Goal: Check status: Check status

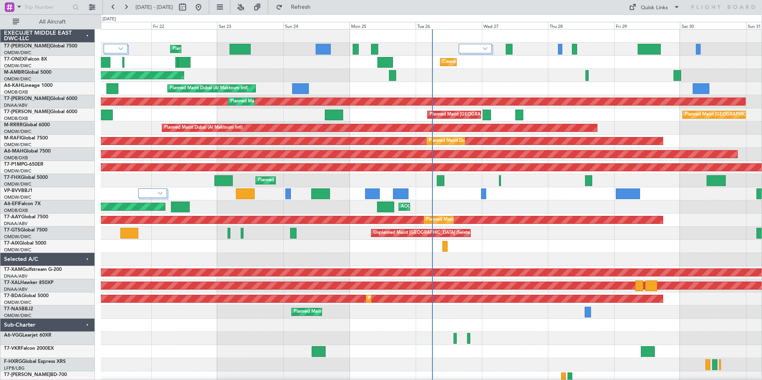
scroll to position [43, 0]
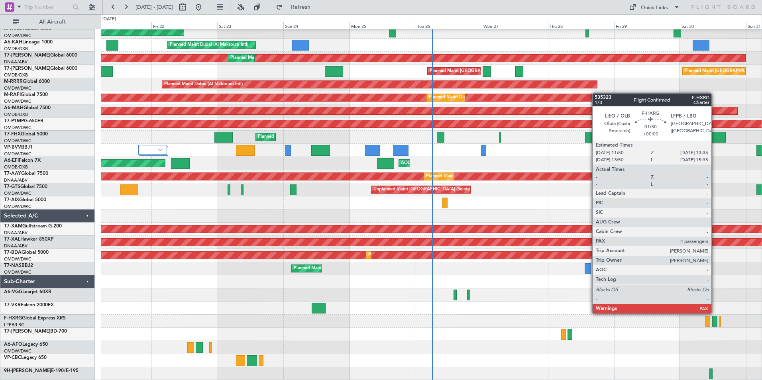
click at [715, 320] on div at bounding box center [714, 321] width 5 height 11
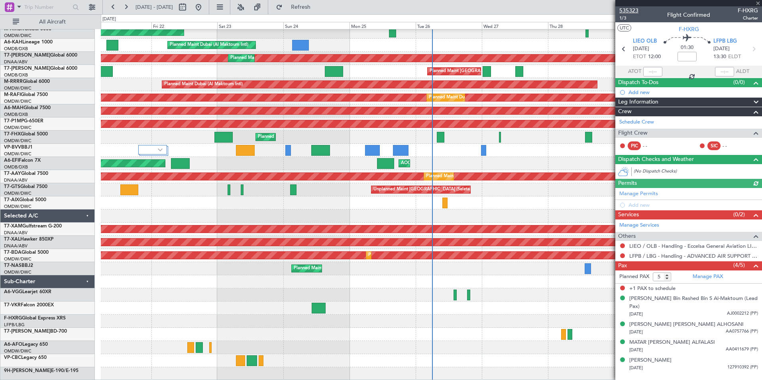
click at [628, 10] on span "535323" at bounding box center [628, 10] width 19 height 8
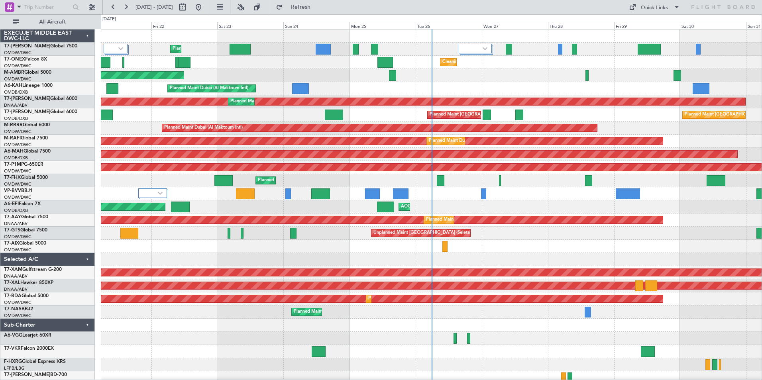
scroll to position [43, 0]
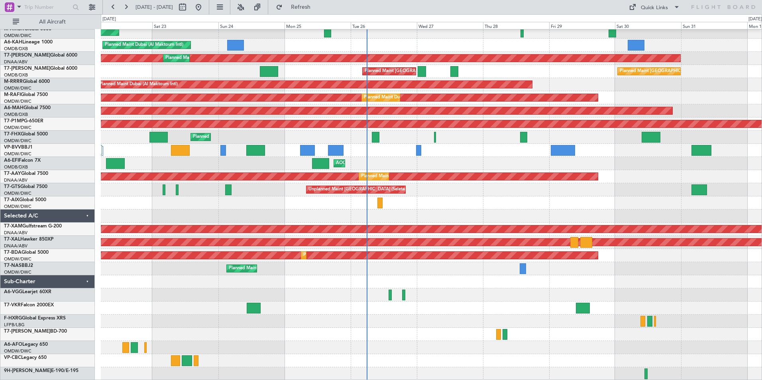
click at [548, 323] on div "Cleaning [GEOGRAPHIC_DATA] (Al Maktoum Intl) Planned Maint [GEOGRAPHIC_DATA] (A…" at bounding box center [431, 183] width 661 height 395
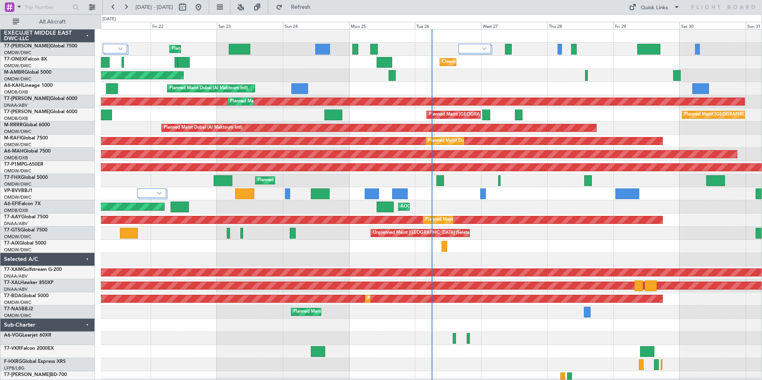
scroll to position [43, 0]
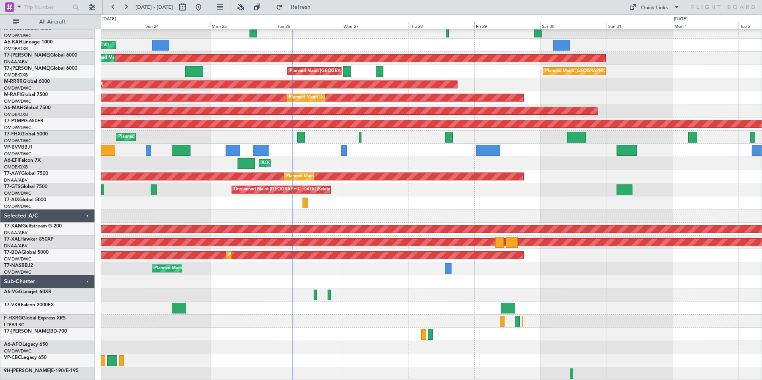
click at [572, 319] on div "Cleaning [GEOGRAPHIC_DATA] (Al Maktoum Intl) Planned Maint [GEOGRAPHIC_DATA] (A…" at bounding box center [431, 183] width 661 height 395
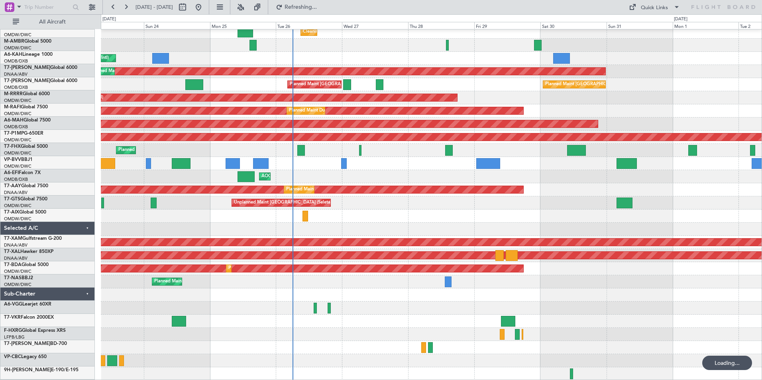
scroll to position [30, 0]
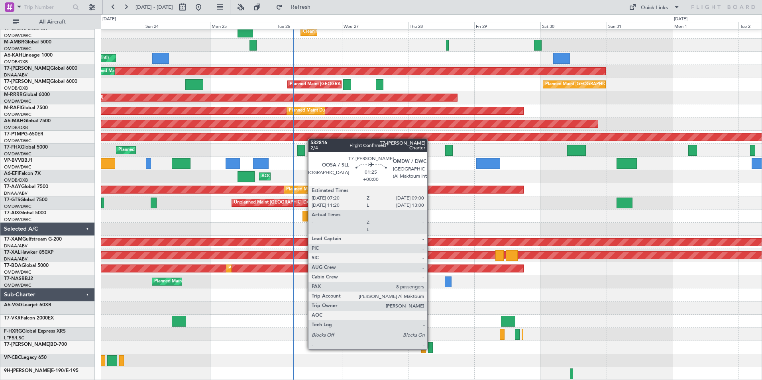
click at [431, 349] on div at bounding box center [430, 347] width 5 height 11
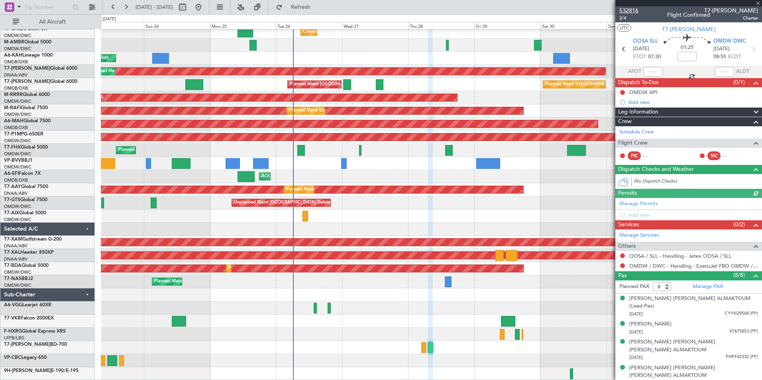
click at [630, 11] on span "532816" at bounding box center [628, 10] width 19 height 8
click at [759, 3] on div at bounding box center [688, 3] width 147 height 6
click at [757, 3] on span at bounding box center [758, 3] width 8 height 7
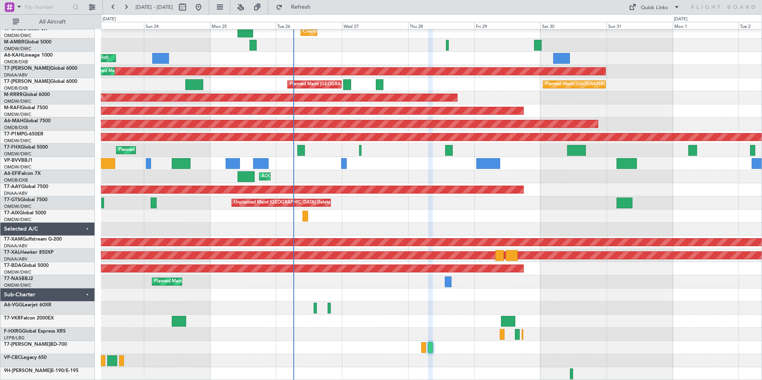
type input "0"
click at [319, 12] on button "Refresh" at bounding box center [296, 7] width 48 height 13
